Goal: Find specific page/section: Find specific page/section

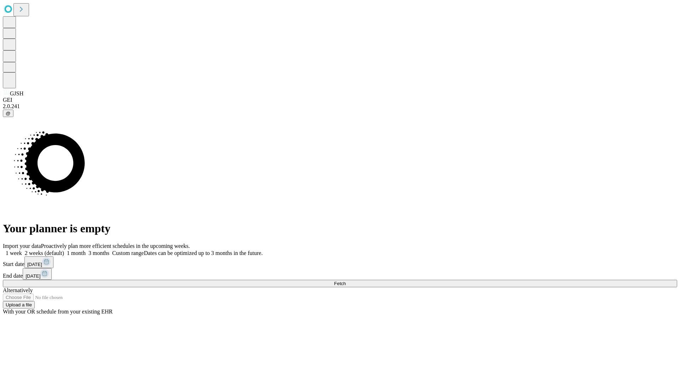
click at [346, 281] on span "Fetch" at bounding box center [340, 283] width 12 height 5
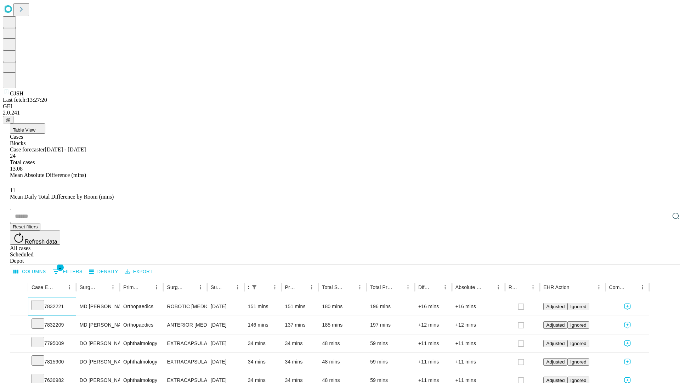
click at [41, 301] on icon at bounding box center [37, 304] width 7 height 7
